Goal: Task Accomplishment & Management: Manage account settings

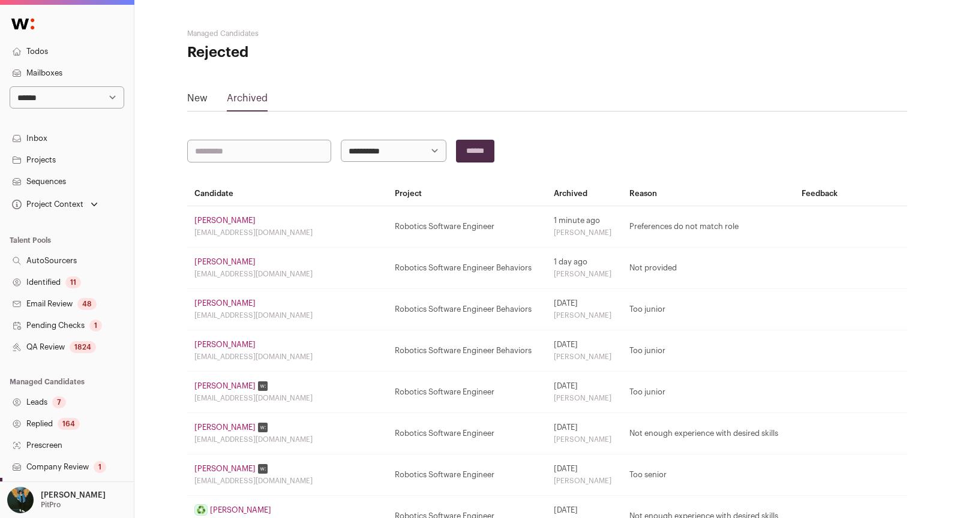
select select "*****"
click at [10, 86] on select "**********" at bounding box center [67, 97] width 115 height 22
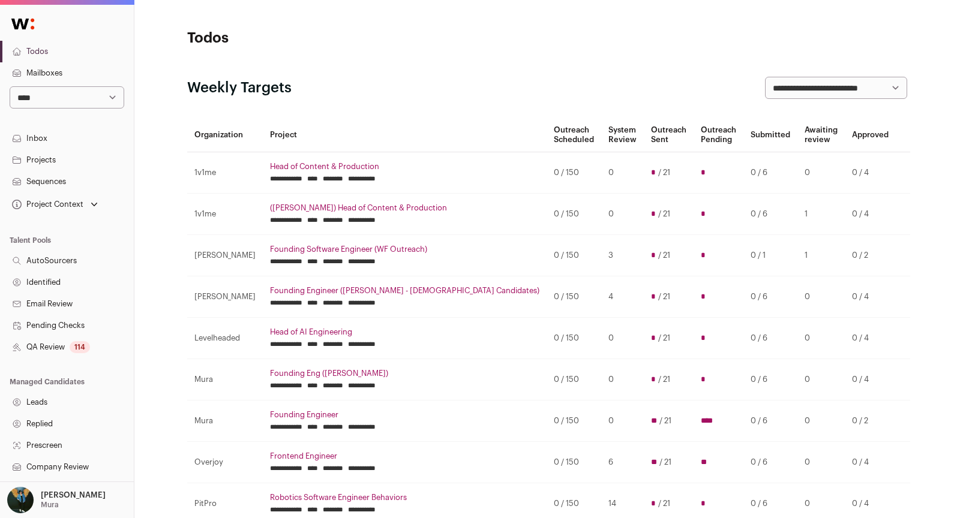
scroll to position [171, 0]
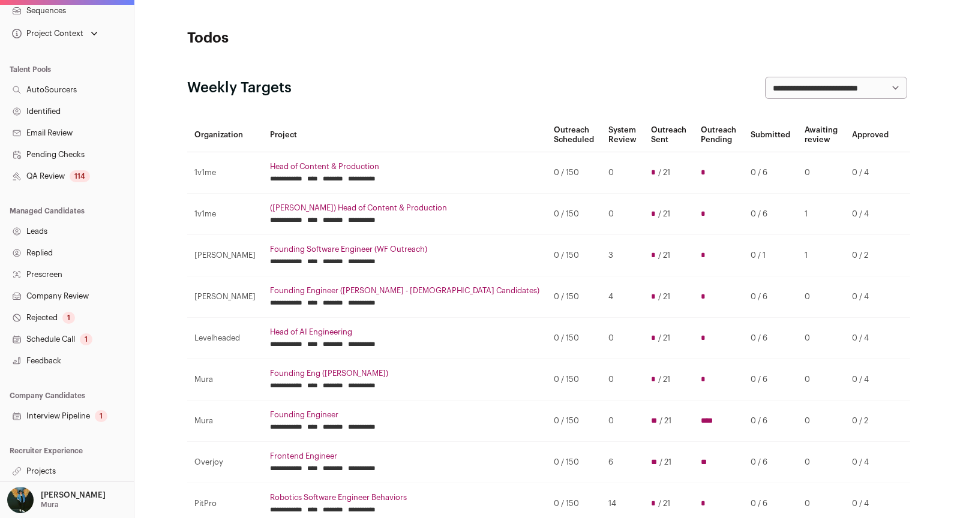
click at [34, 254] on link "Replied" at bounding box center [67, 253] width 134 height 22
